Goal: Task Accomplishment & Management: Manage account settings

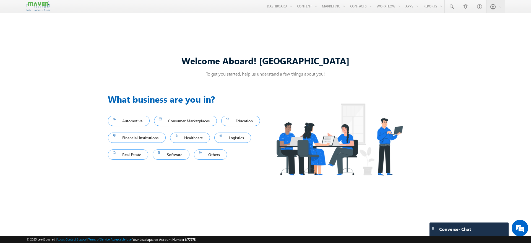
click at [506, 6] on div "Menu [PERSON_NAME] Lsq user [PERSON_NAME] shran it202 1@gma [DOMAIN_NAME] m crm…" at bounding box center [265, 6] width 531 height 13
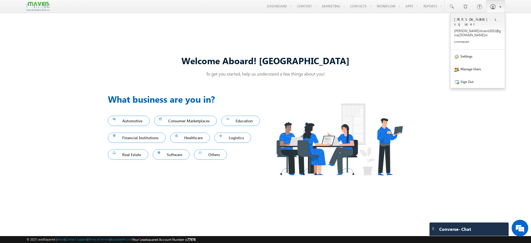
click at [501, 8] on link at bounding box center [495, 6] width 19 height 13
click at [481, 51] on link "Settings" at bounding box center [477, 56] width 54 height 13
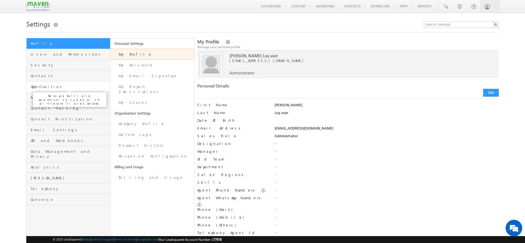
click at [41, 88] on span "Opportunities" at bounding box center [70, 86] width 78 height 5
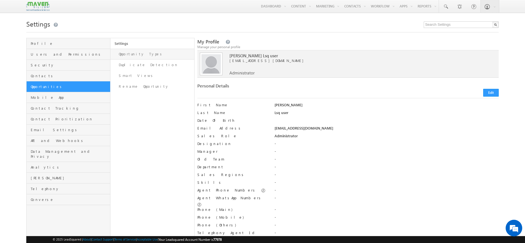
click at [145, 52] on link "Opportunity Types" at bounding box center [152, 54] width 84 height 11
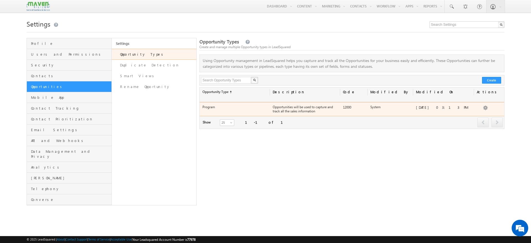
click at [213, 103] on div at bounding box center [214, 101] width 3 height 1
click at [222, 110] on div "Program Opportunities will be used to capture and track all the sales informati…" at bounding box center [352, 109] width 304 height 14
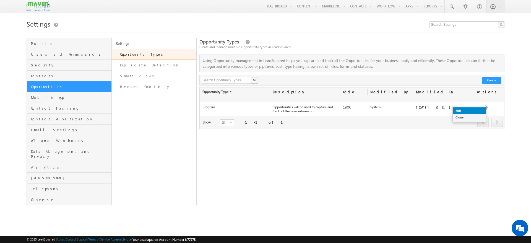
click at [479, 112] on link "Edit" at bounding box center [469, 110] width 33 height 7
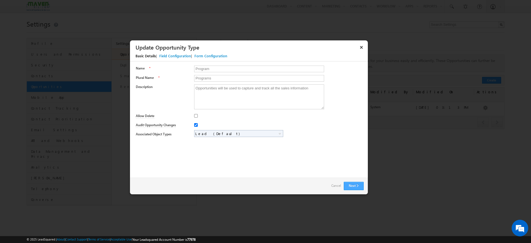
click at [359, 186] on button "Next" at bounding box center [354, 186] width 20 height 8
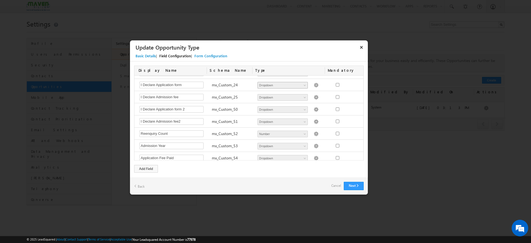
scroll to position [597, 0]
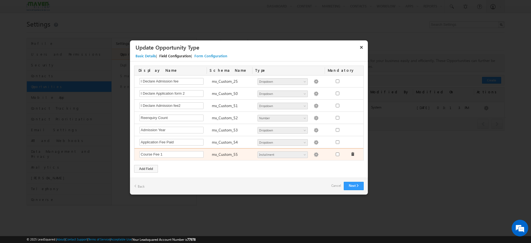
click at [314, 154] on img at bounding box center [316, 154] width 5 height 5
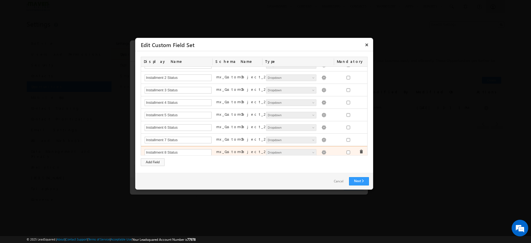
scroll to position [297, 0]
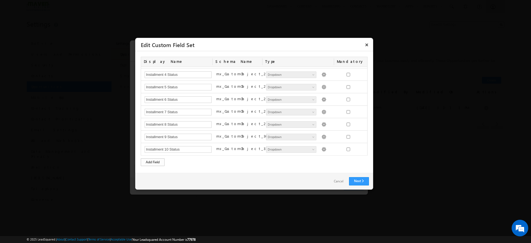
click at [163, 165] on div "Add Field" at bounding box center [153, 162] width 24 height 8
click at [154, 164] on div "Add Field" at bounding box center [153, 162] width 24 height 8
click at [339, 183] on link "Cancel" at bounding box center [338, 181] width 21 height 8
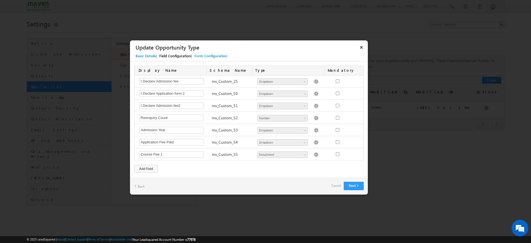
click at [338, 185] on link "Cancel" at bounding box center [336, 186] width 10 height 8
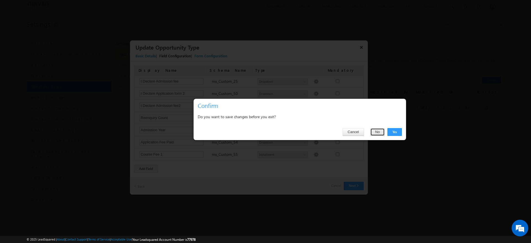
click at [374, 132] on button "No" at bounding box center [377, 132] width 15 height 8
